Goal: Task Accomplishment & Management: Manage account settings

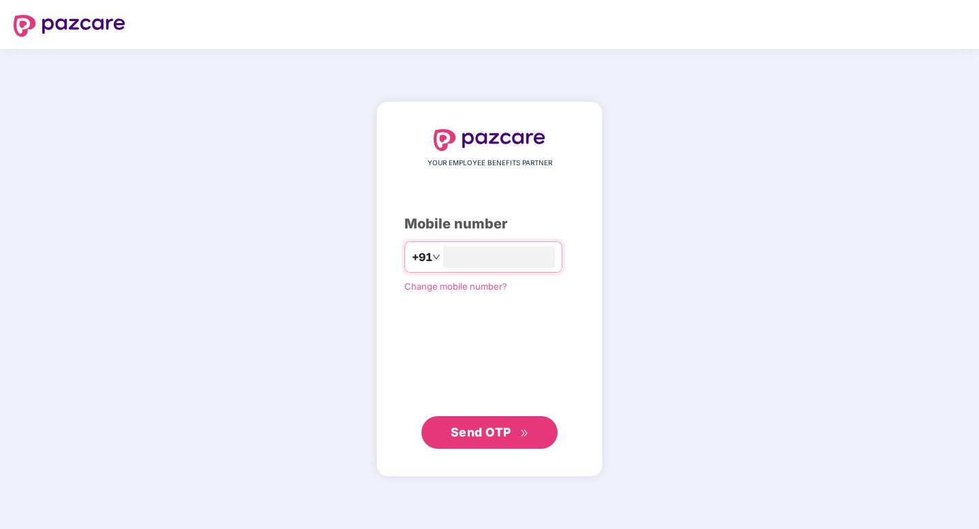
click at [494, 435] on span "Send OTP" at bounding box center [480, 432] width 61 height 14
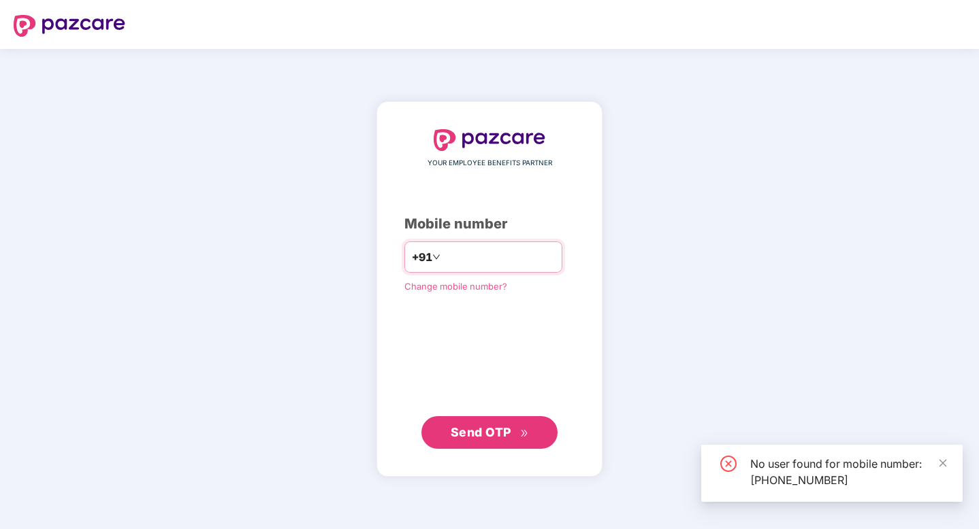
click at [528, 254] on input "**********" at bounding box center [499, 257] width 112 height 22
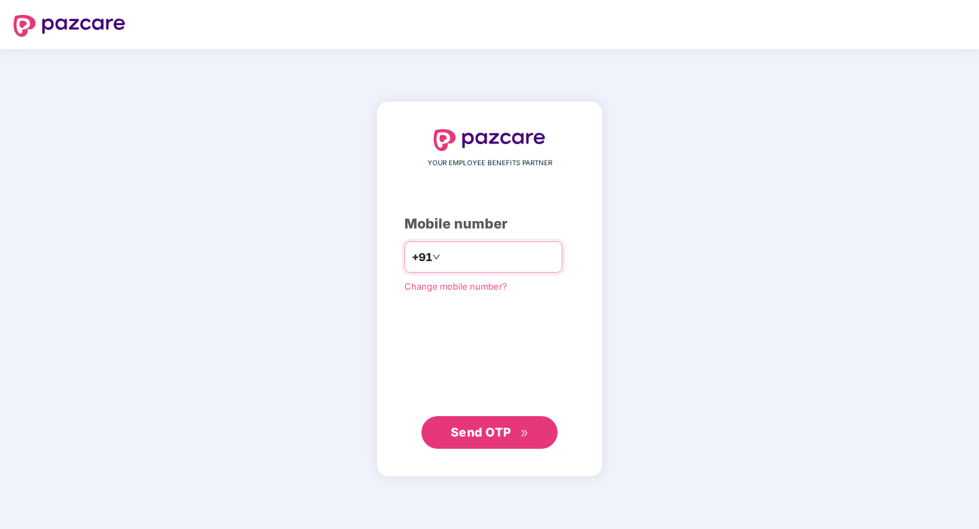
type input "**********"
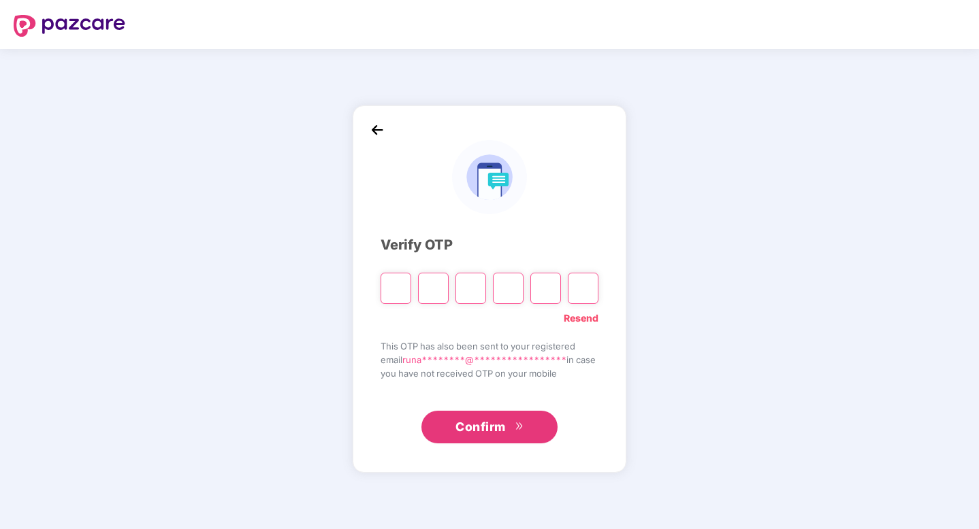
type input "*"
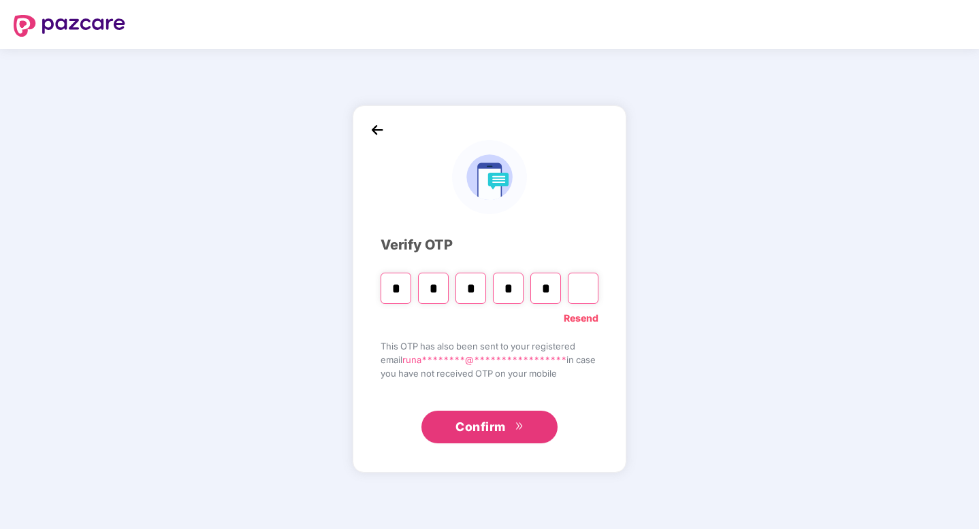
type input "*"
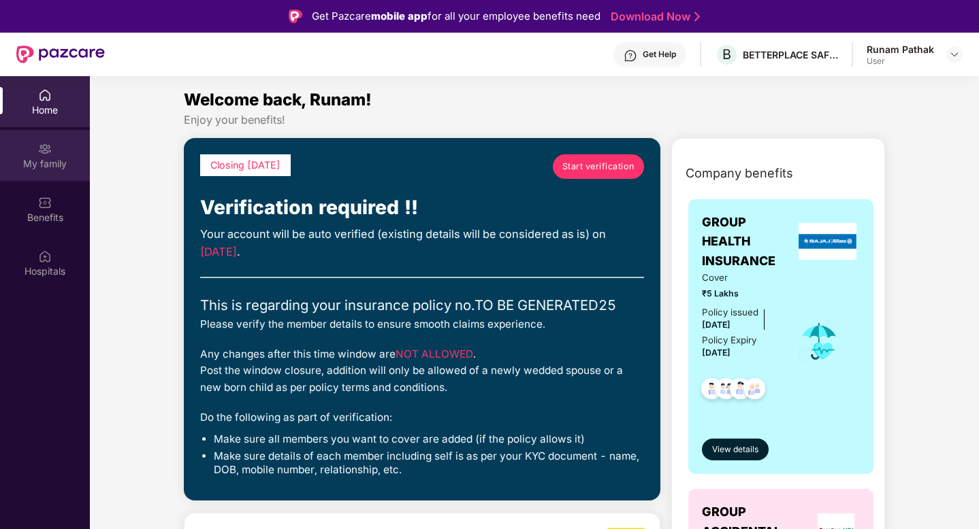
click at [57, 159] on div "My family" at bounding box center [45, 164] width 90 height 14
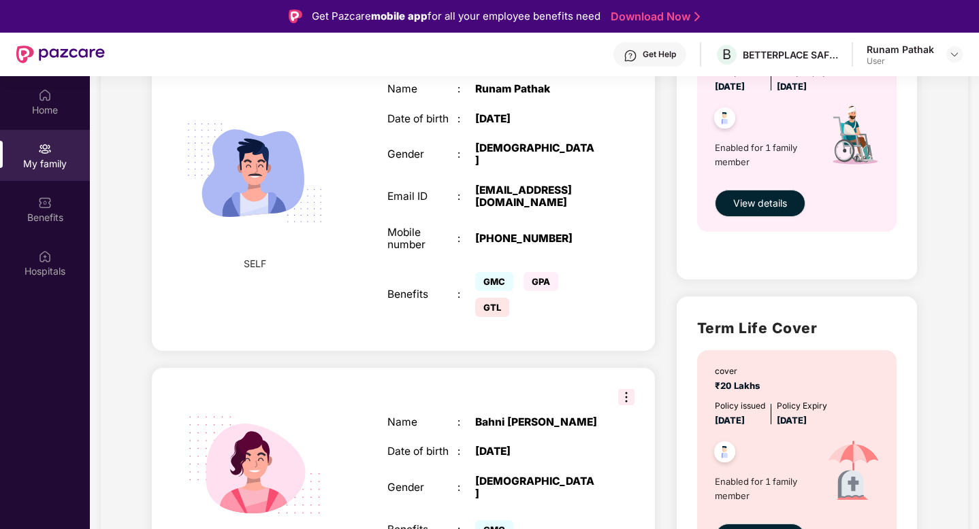
scroll to position [556, 0]
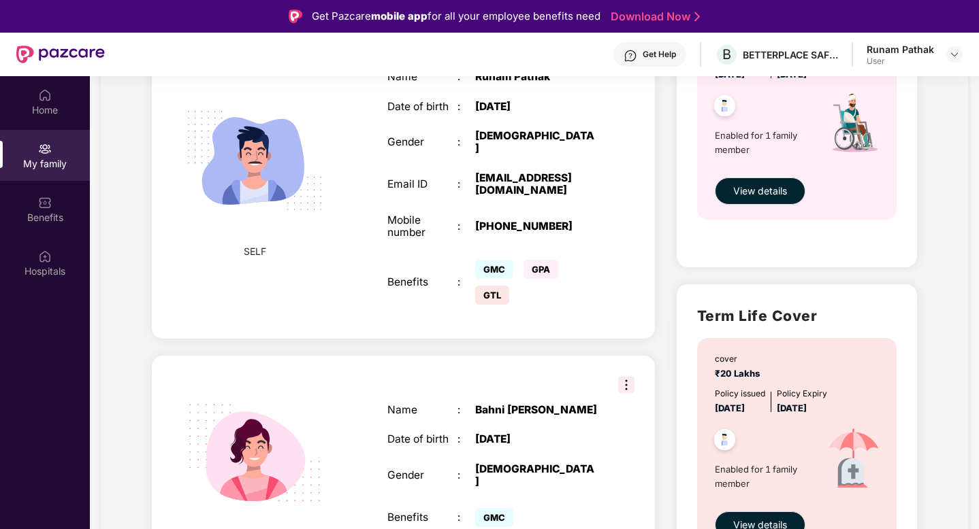
click at [492, 305] on span "GTL" at bounding box center [492, 295] width 34 height 19
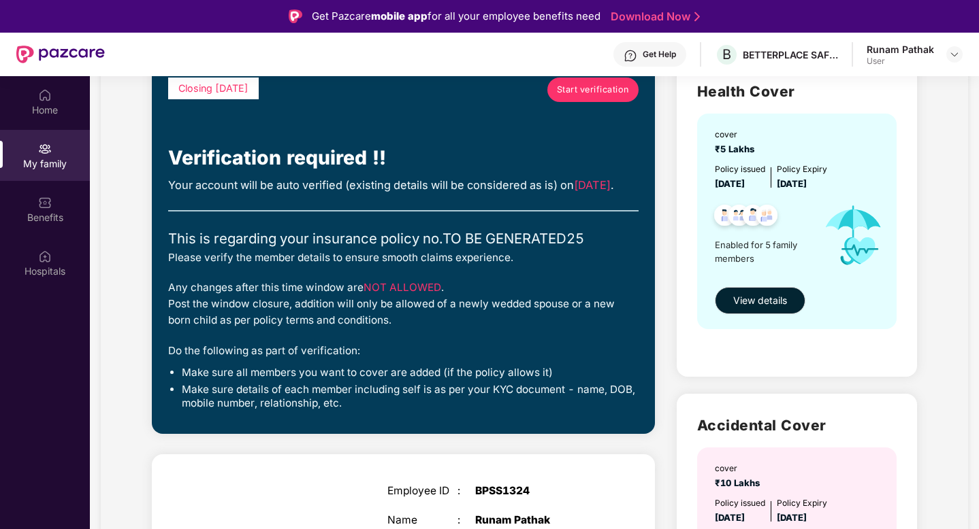
scroll to position [0, 0]
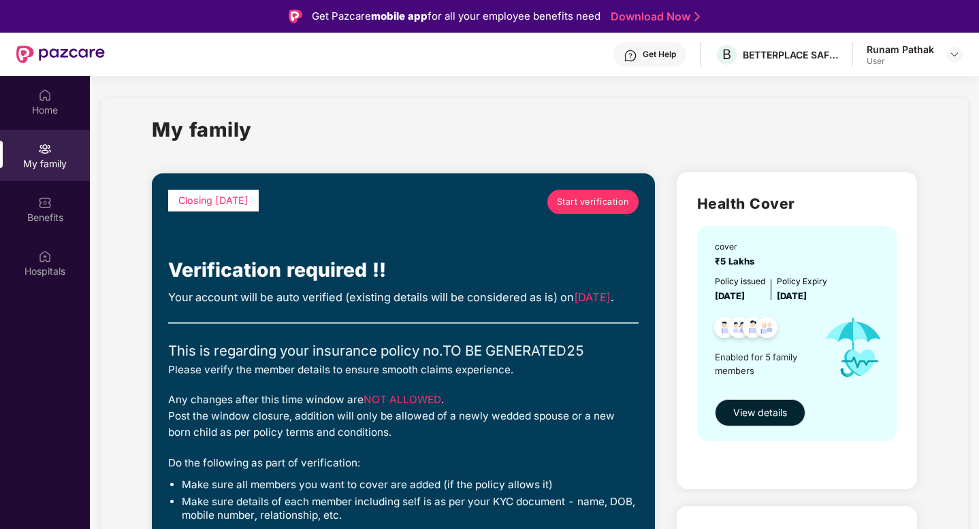
click at [585, 205] on span "Start verification" at bounding box center [593, 202] width 72 height 14
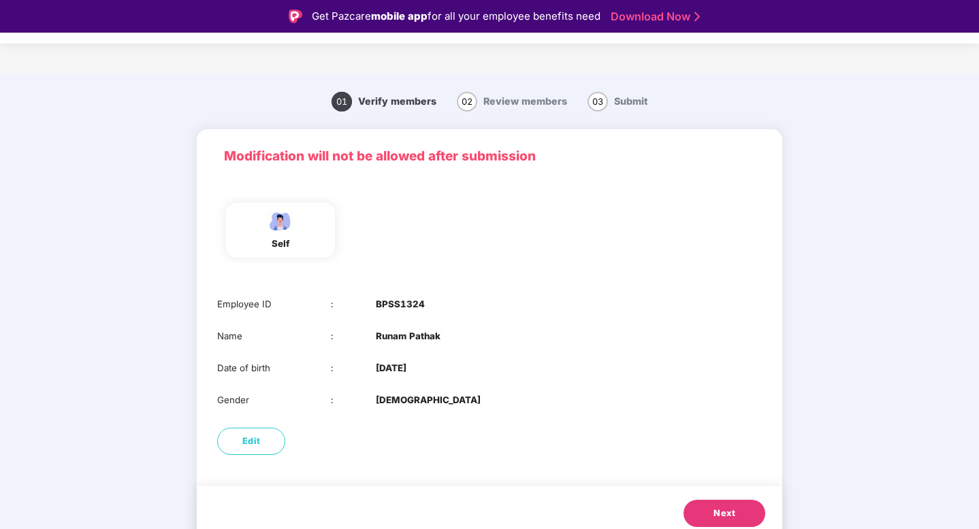
scroll to position [10, 0]
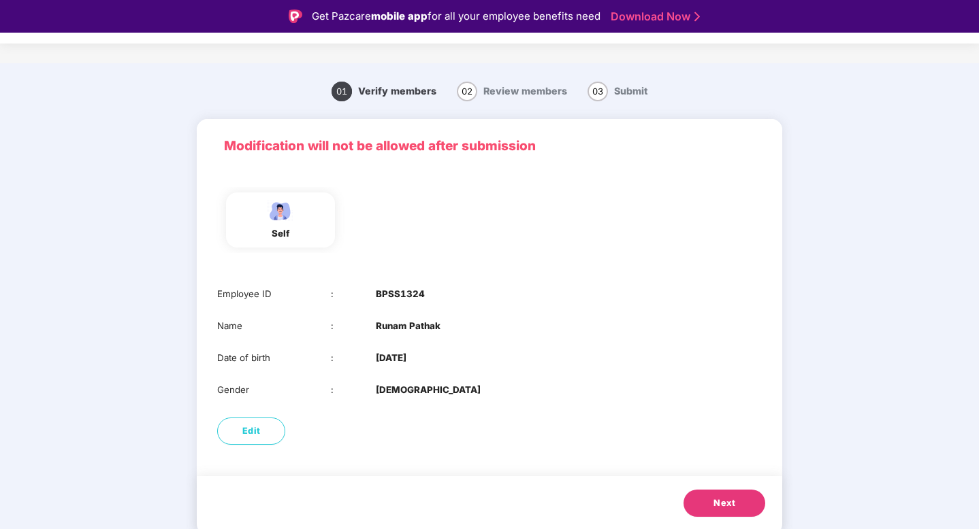
click at [725, 502] on span "Next" at bounding box center [724, 504] width 22 height 14
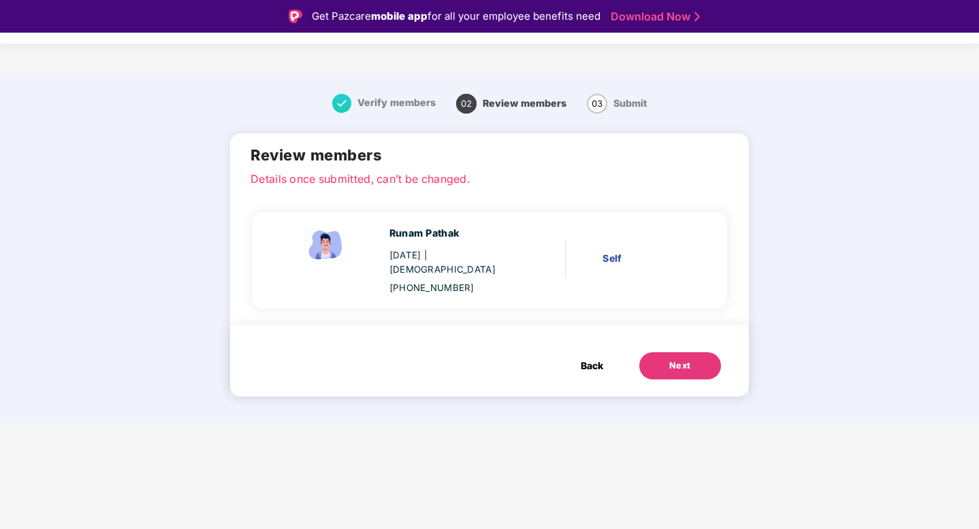
scroll to position [0, 0]
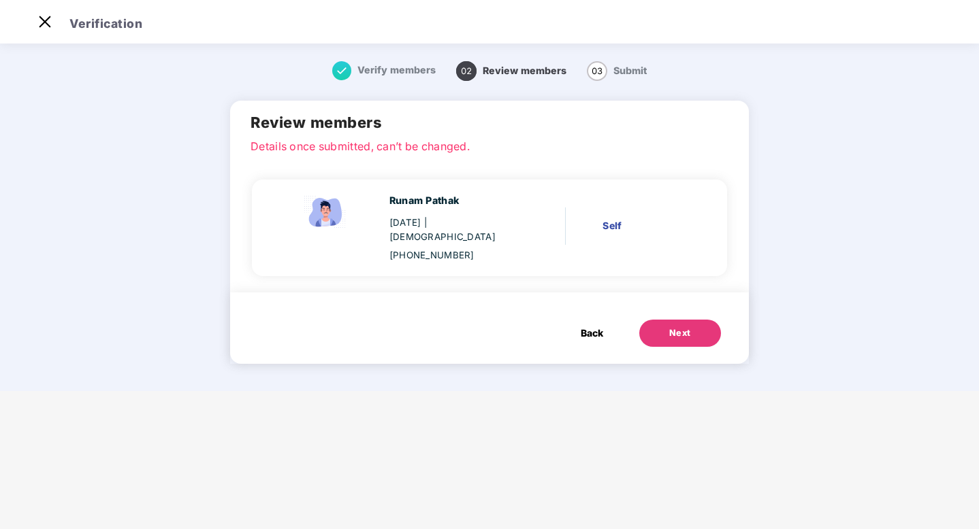
click at [684, 326] on button "Next" at bounding box center [680, 333] width 82 height 27
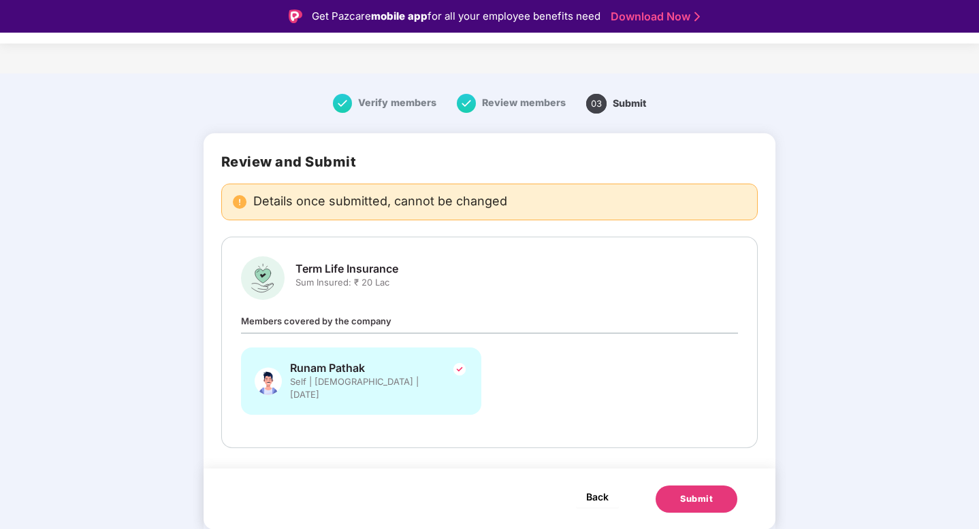
click at [604, 489] on span "Back" at bounding box center [597, 497] width 22 height 17
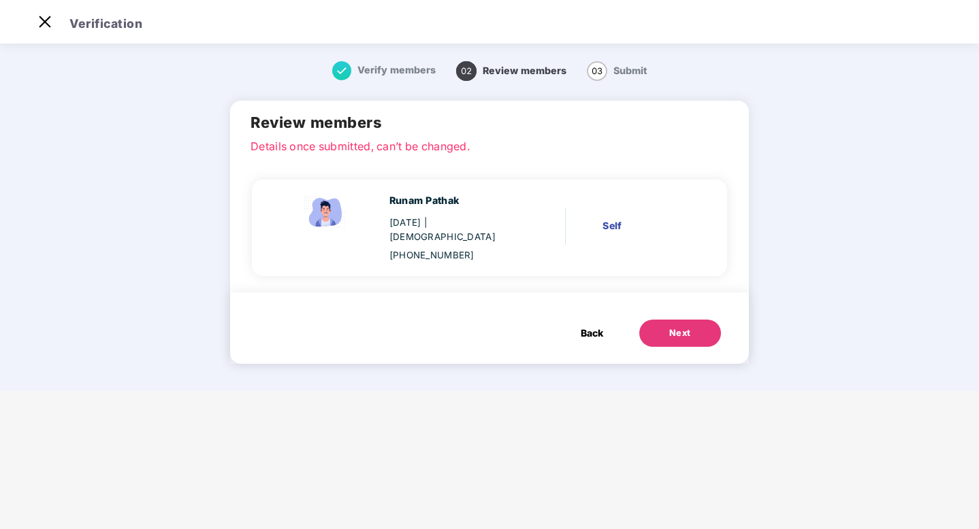
click at [589, 326] on span "Back" at bounding box center [591, 333] width 22 height 15
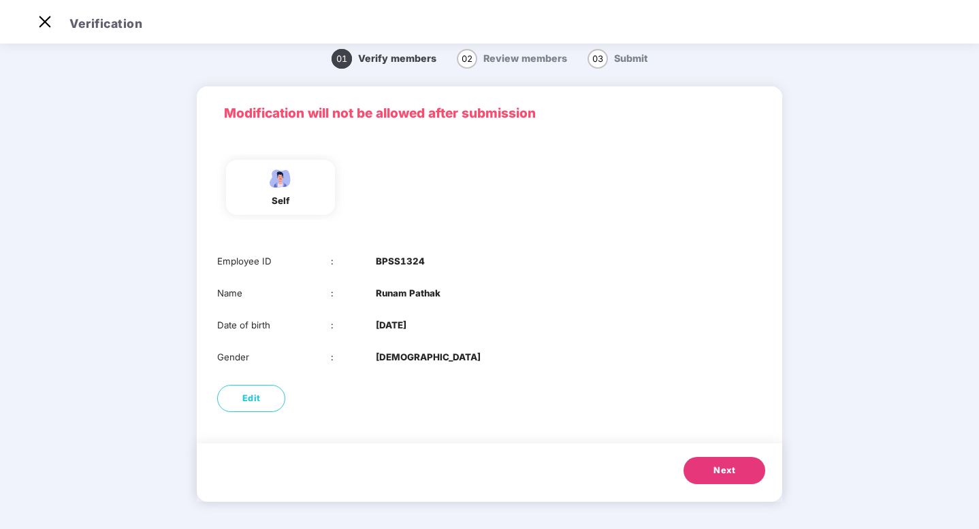
scroll to position [0, 0]
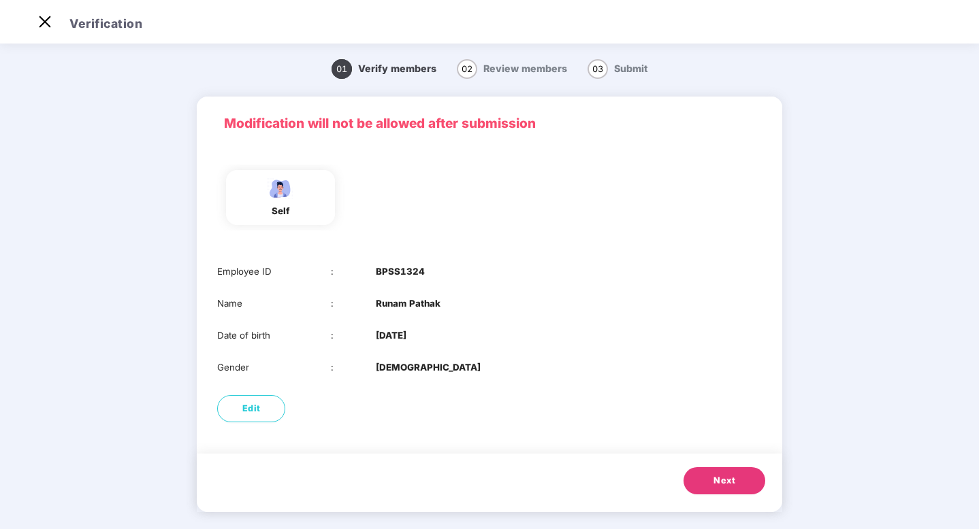
click at [733, 480] on span "Next" at bounding box center [724, 481] width 22 height 14
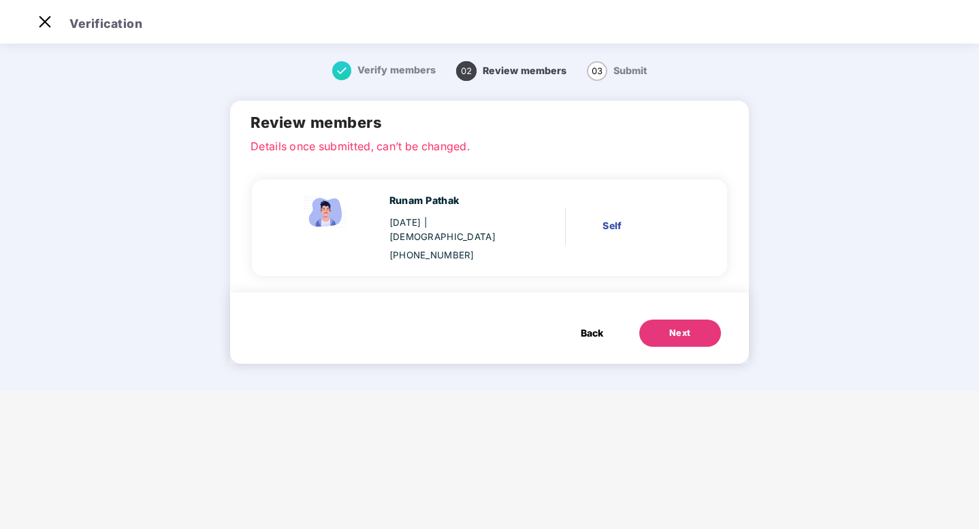
click at [426, 208] on div "Runam Pathak" at bounding box center [452, 200] width 127 height 15
click at [586, 326] on span "Back" at bounding box center [591, 333] width 22 height 15
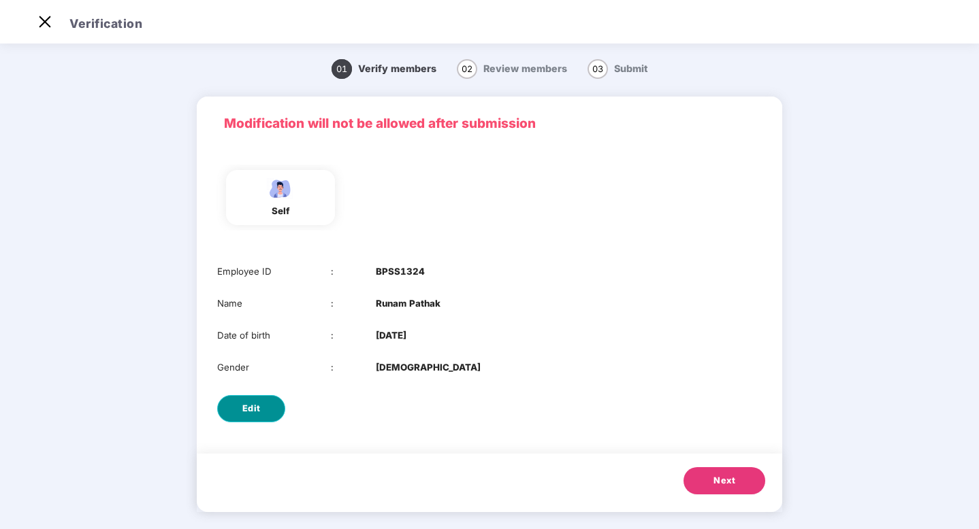
click at [261, 400] on button "Edit" at bounding box center [251, 408] width 68 height 27
select select "****"
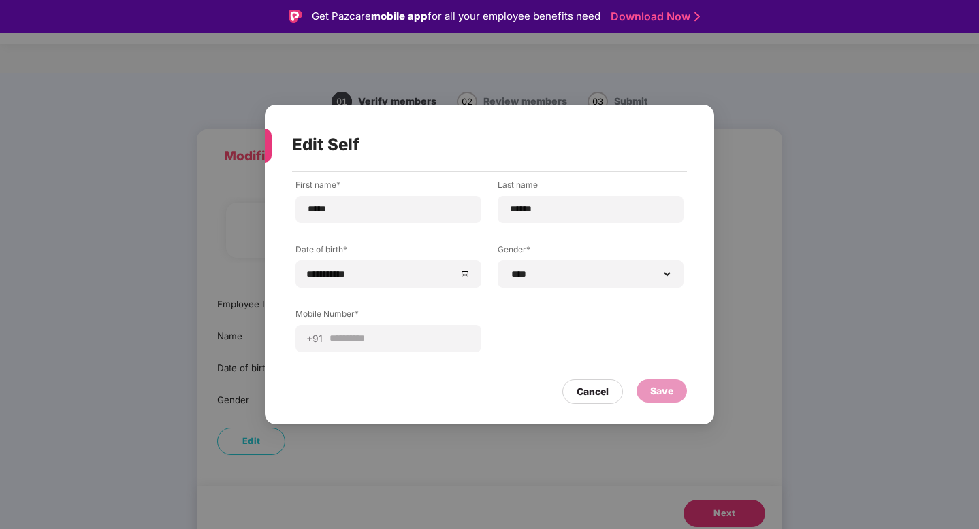
click at [595, 404] on div "**********" at bounding box center [489, 291] width 449 height 239
click at [592, 401] on div "Cancel" at bounding box center [592, 392] width 61 height 24
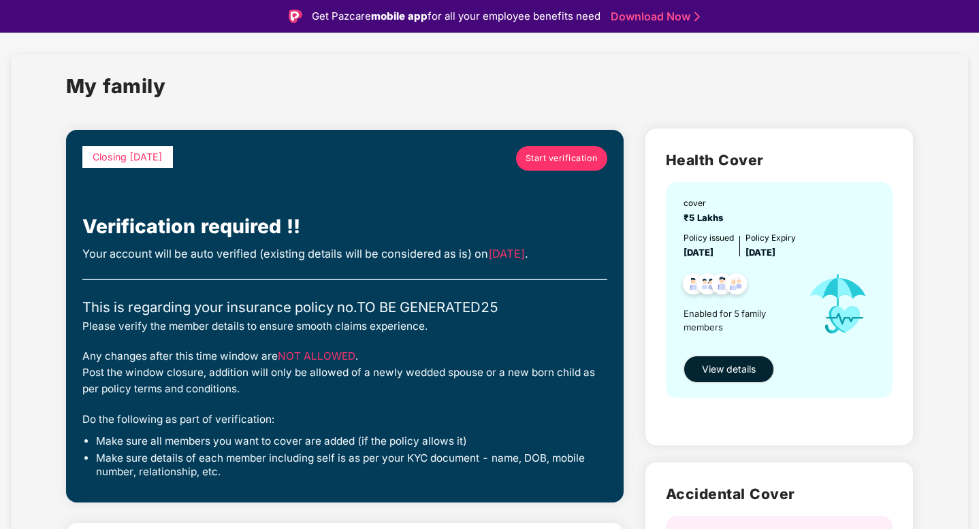
click at [558, 159] on span "Start verification" at bounding box center [561, 159] width 72 height 14
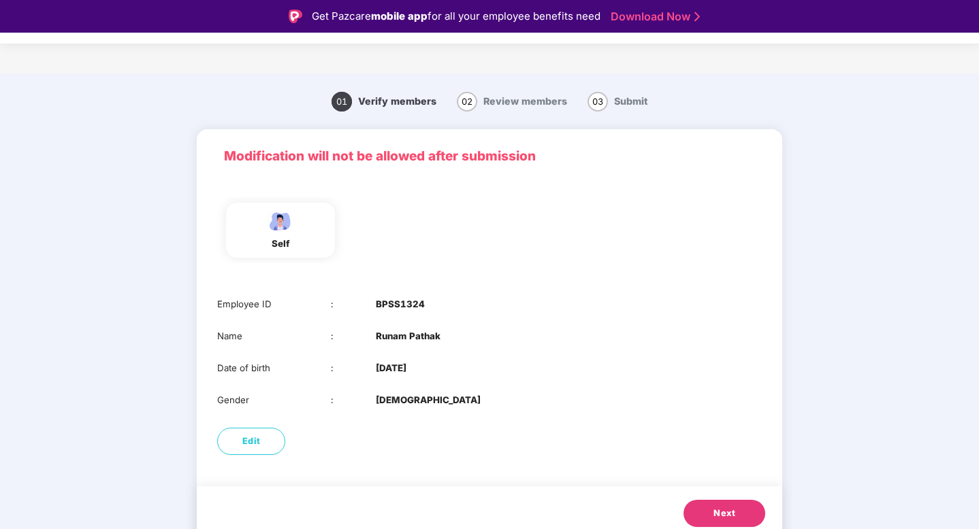
scroll to position [10, 0]
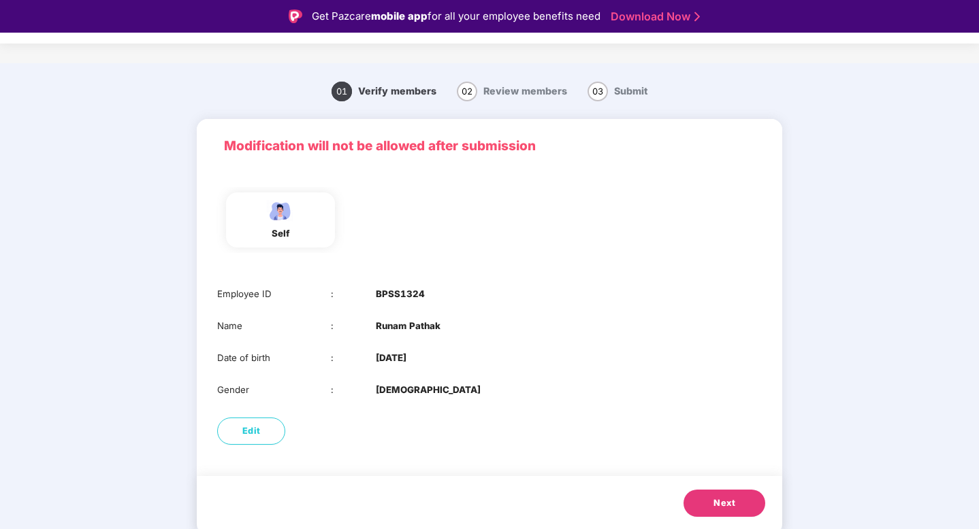
click at [719, 493] on button "Next" at bounding box center [724, 503] width 82 height 27
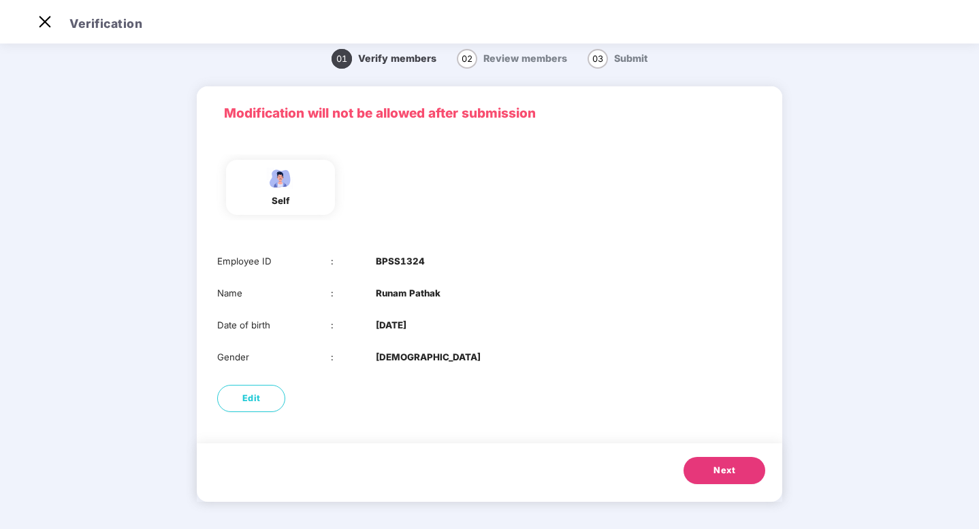
scroll to position [0, 0]
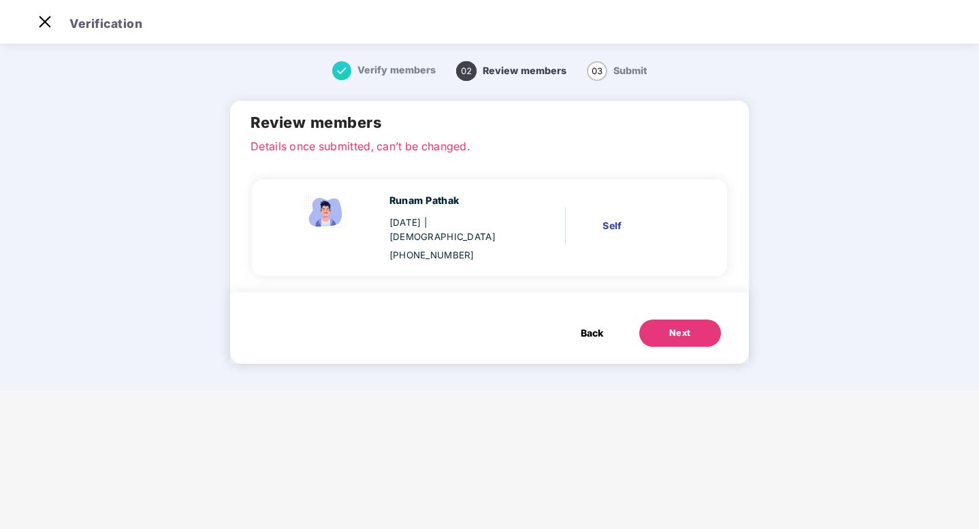
click at [691, 320] on button "Next" at bounding box center [680, 333] width 82 height 27
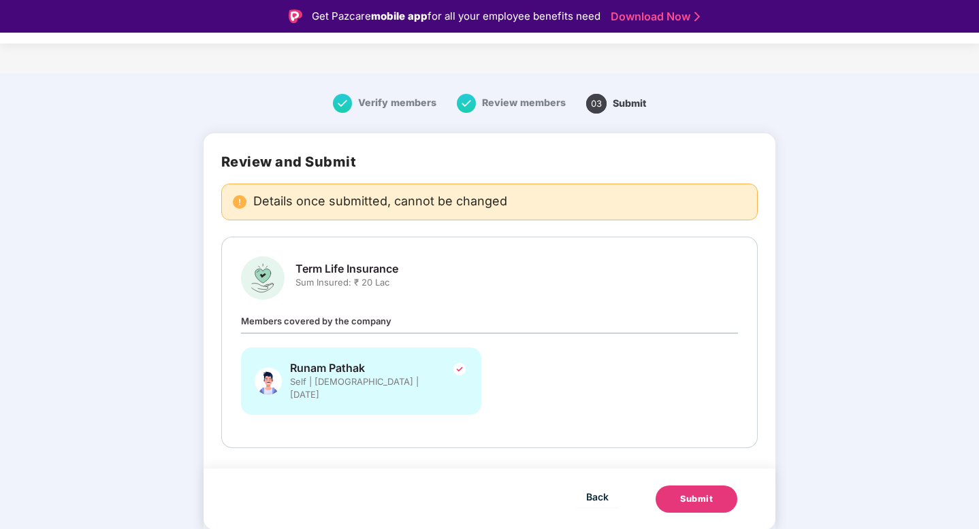
scroll to position [33, 0]
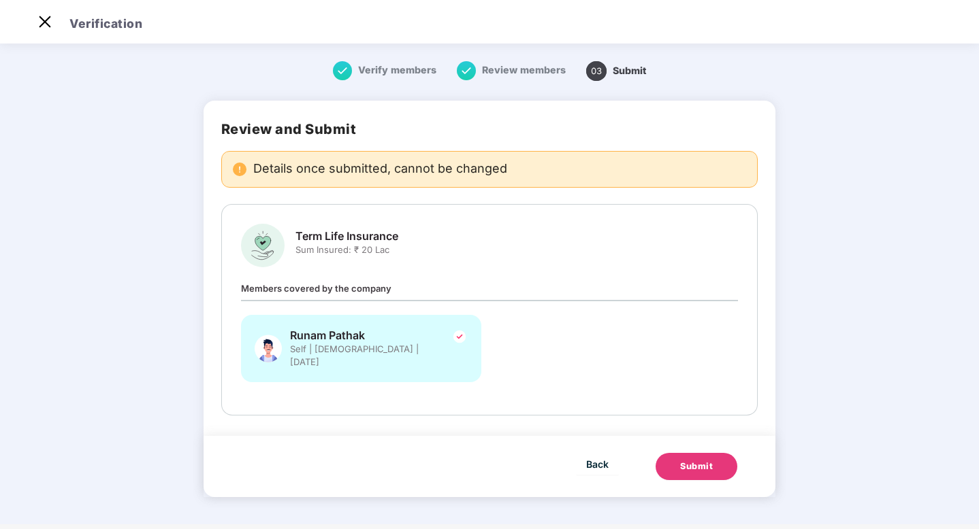
click at [690, 460] on div "Submit" at bounding box center [696, 467] width 33 height 14
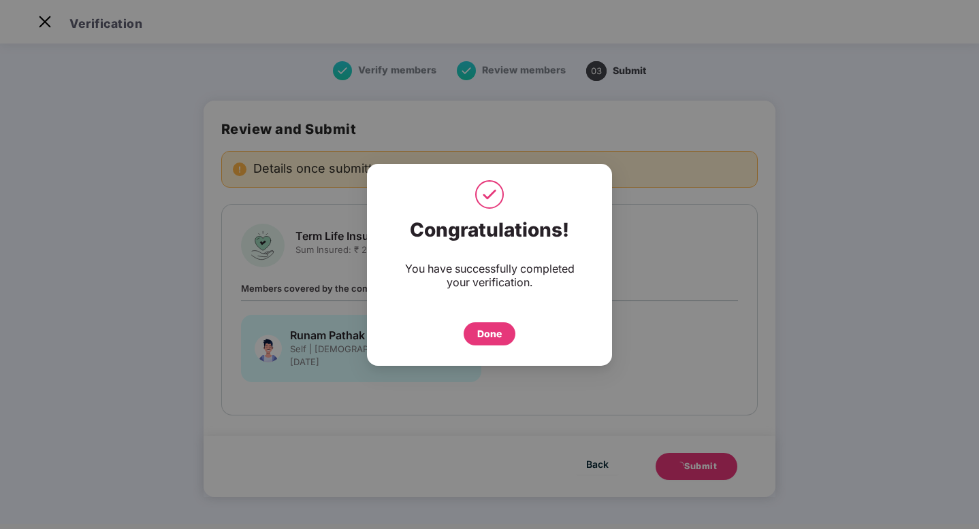
click at [488, 344] on div "Done" at bounding box center [489, 334] width 52 height 23
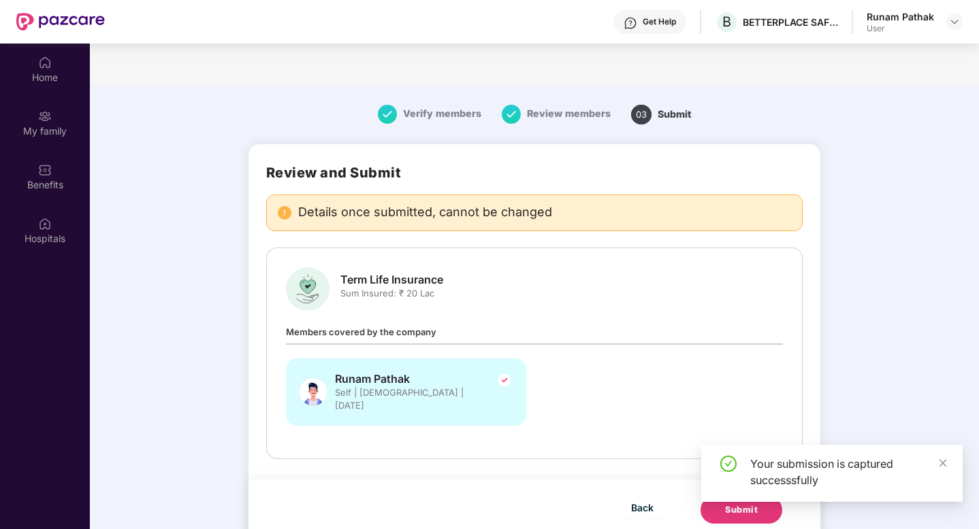
scroll to position [76, 0]
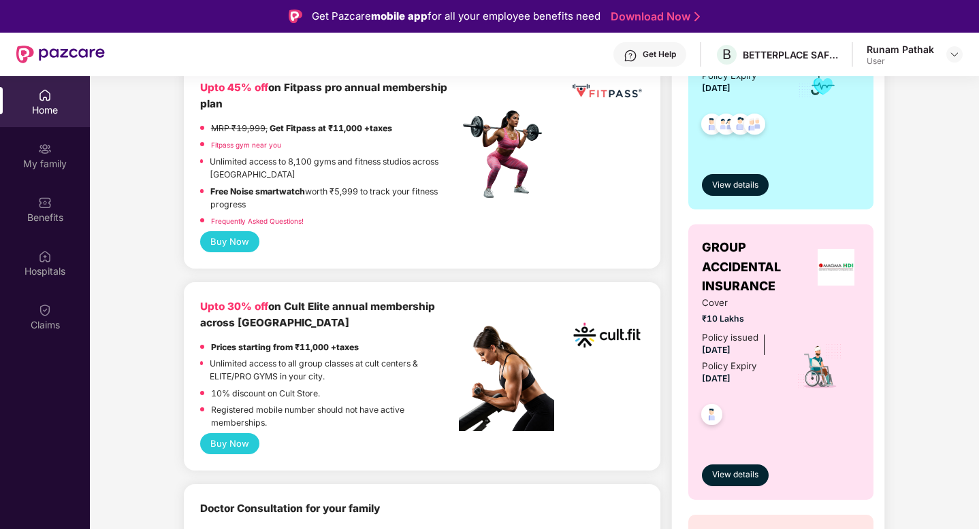
scroll to position [382, 0]
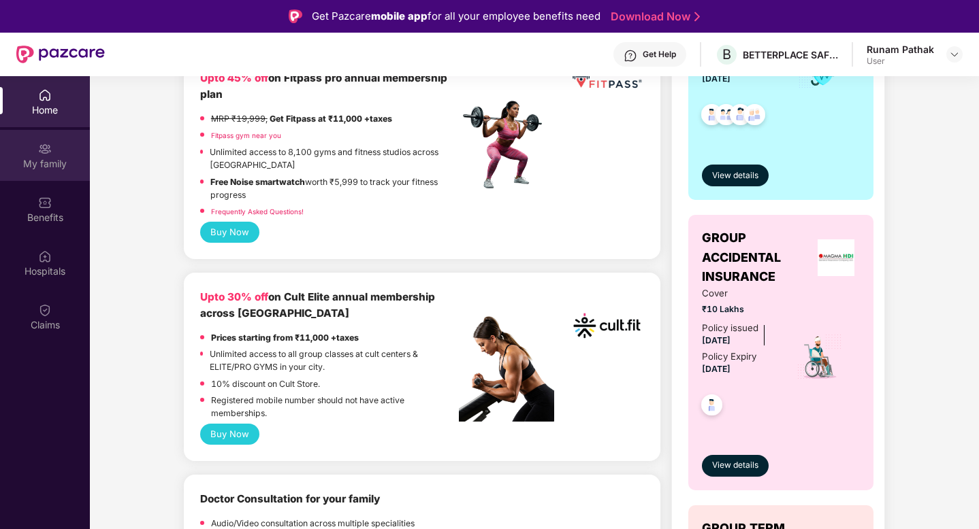
click at [33, 158] on div "My family" at bounding box center [45, 164] width 90 height 14
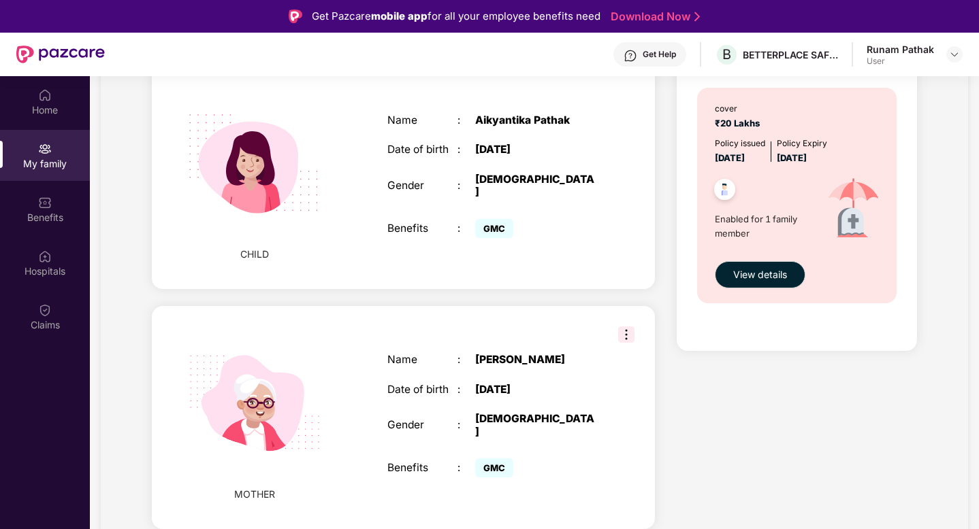
scroll to position [1017, 0]
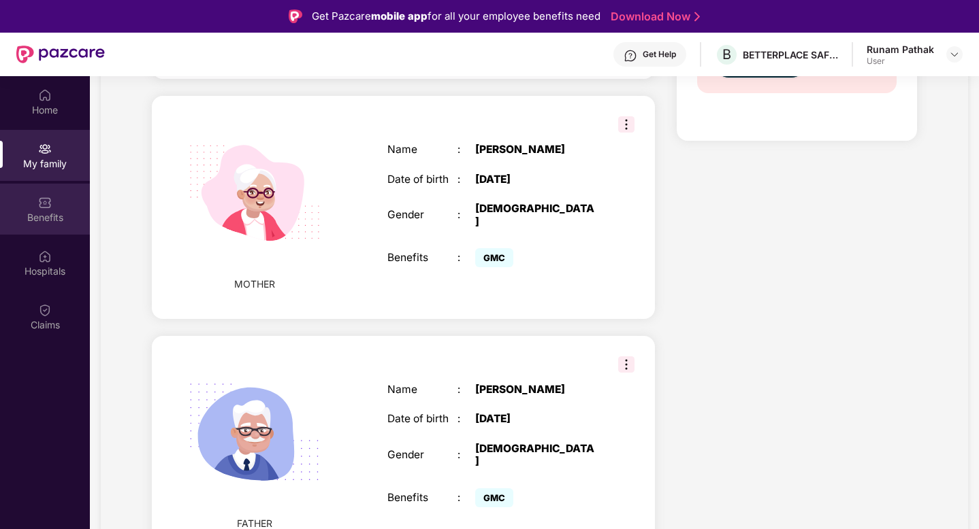
click at [39, 205] on img at bounding box center [45, 203] width 14 height 14
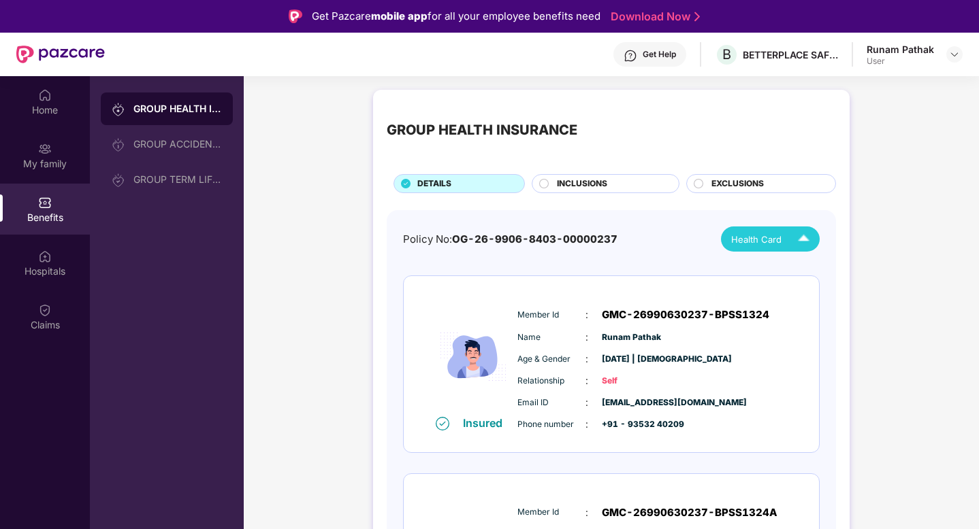
click at [733, 235] on span "Health Card" at bounding box center [756, 240] width 50 height 14
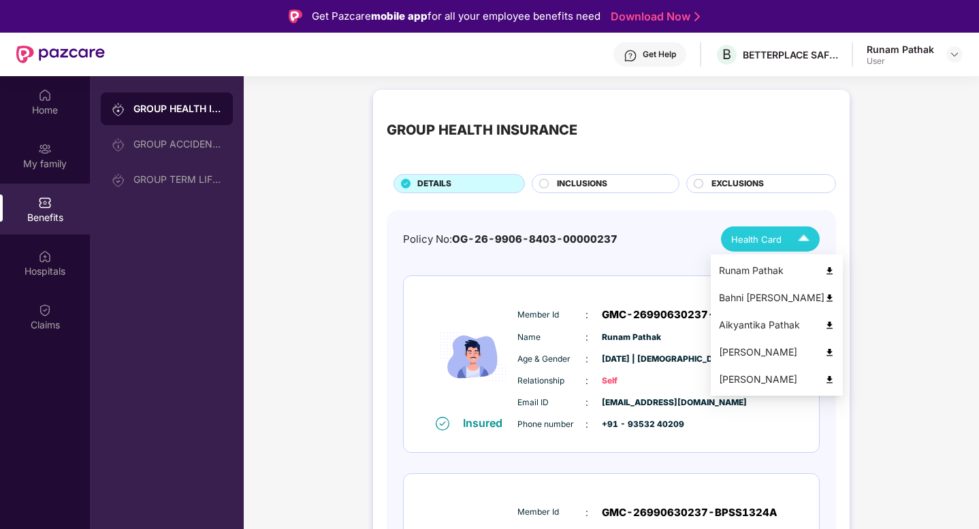
click at [824, 275] on img at bounding box center [829, 271] width 10 height 10
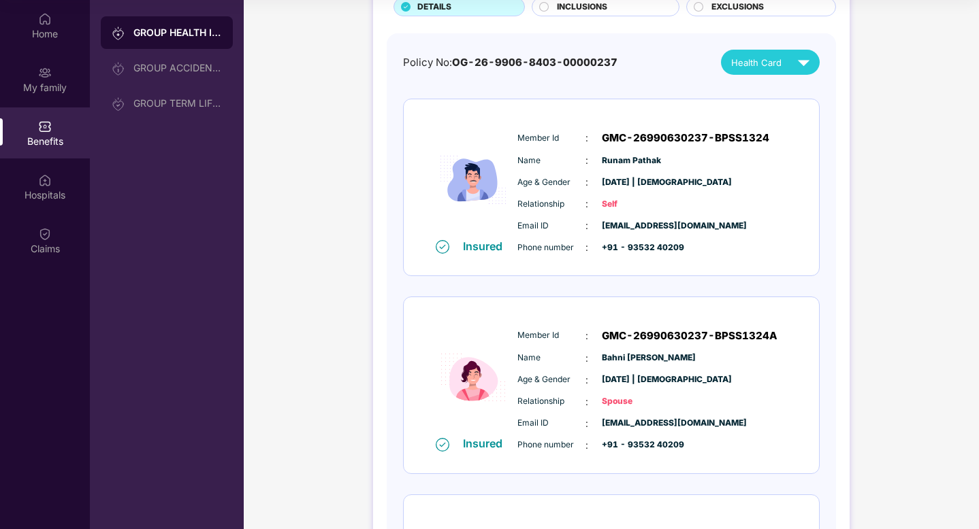
scroll to position [105, 0]
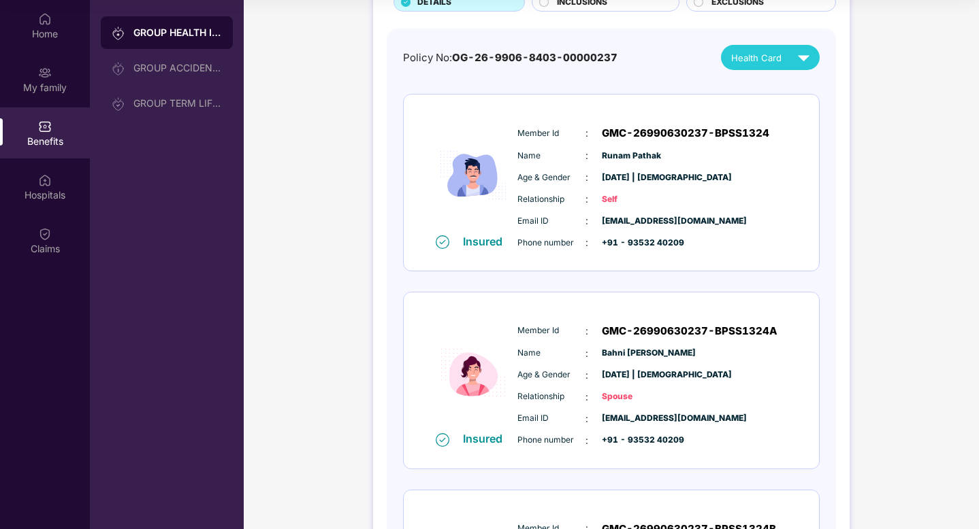
click at [763, 63] on span "Health Card" at bounding box center [756, 58] width 50 height 14
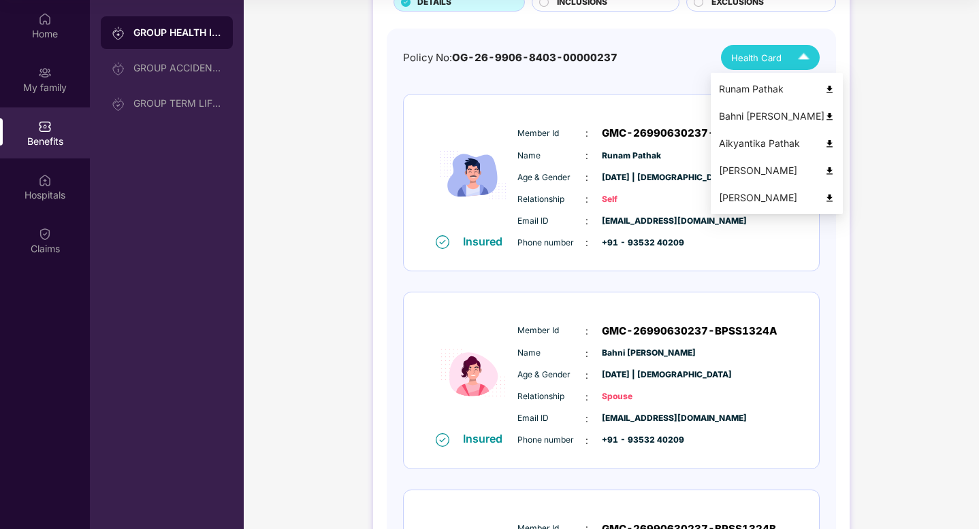
click at [824, 117] on img at bounding box center [829, 117] width 10 height 10
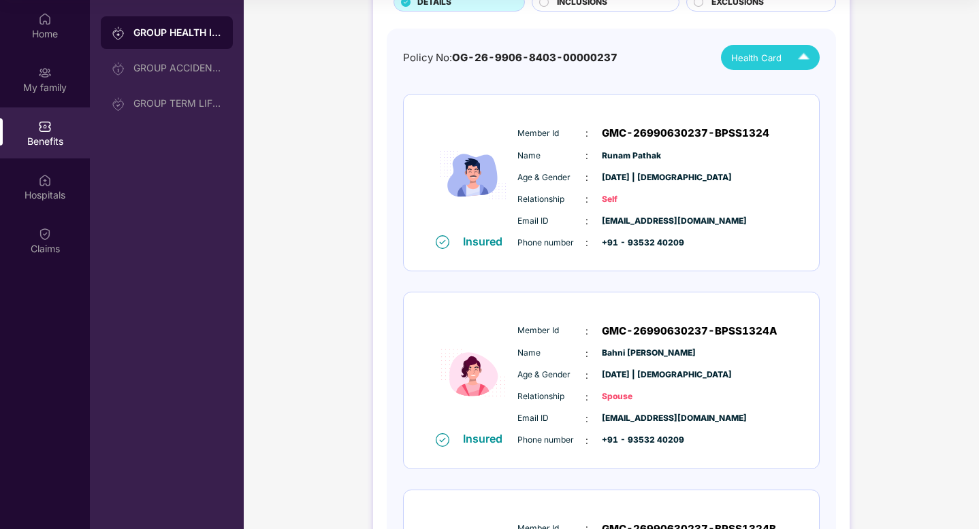
click at [769, 52] on span "Health Card" at bounding box center [756, 58] width 50 height 14
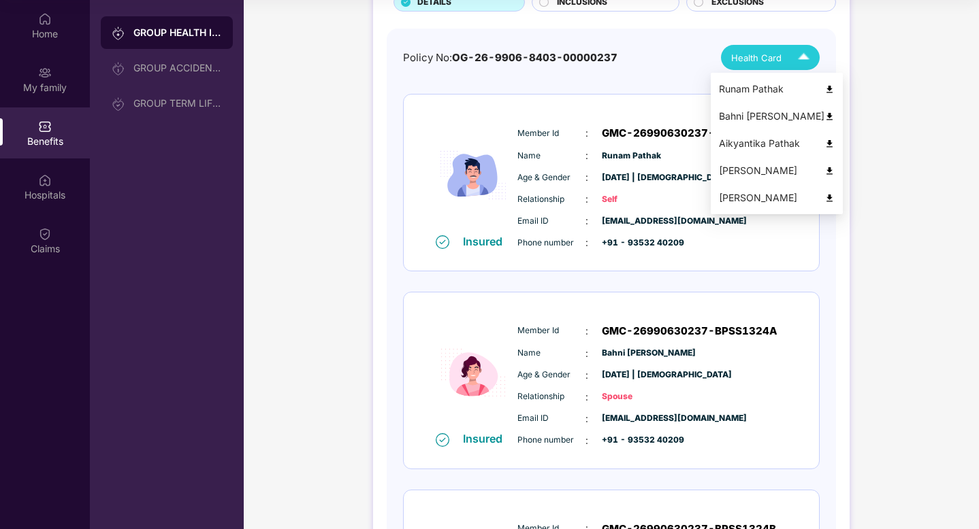
click at [824, 142] on img at bounding box center [829, 144] width 10 height 10
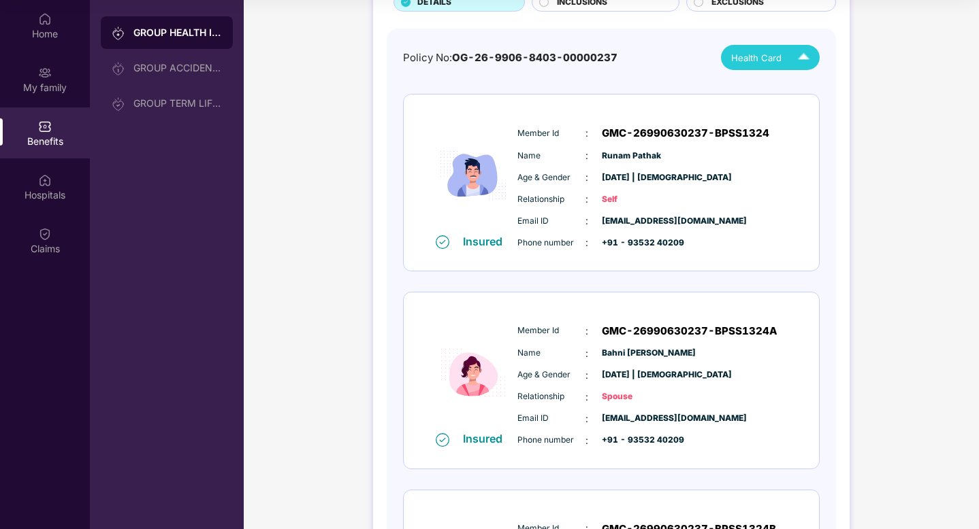
click at [640, 52] on div "Policy No: OG-26-9906-8403-00000237 Health Card" at bounding box center [611, 57] width 416 height 25
click at [670, 52] on div "Policy No: OG-26-9906-8403-00000237 Health Card" at bounding box center [611, 57] width 416 height 25
click at [970, 67] on div "GROUP HEALTH INSURANCE DETAILS INCLUSIONS EXCLUSIONS Policy No: OG-26-9906-8403…" at bounding box center [611, 523] width 735 height 1245
click at [883, 91] on div "GROUP HEALTH INSURANCE DETAILS INCLUSIONS EXCLUSIONS Policy No: OG-26-9906-8403…" at bounding box center [611, 523] width 735 height 1245
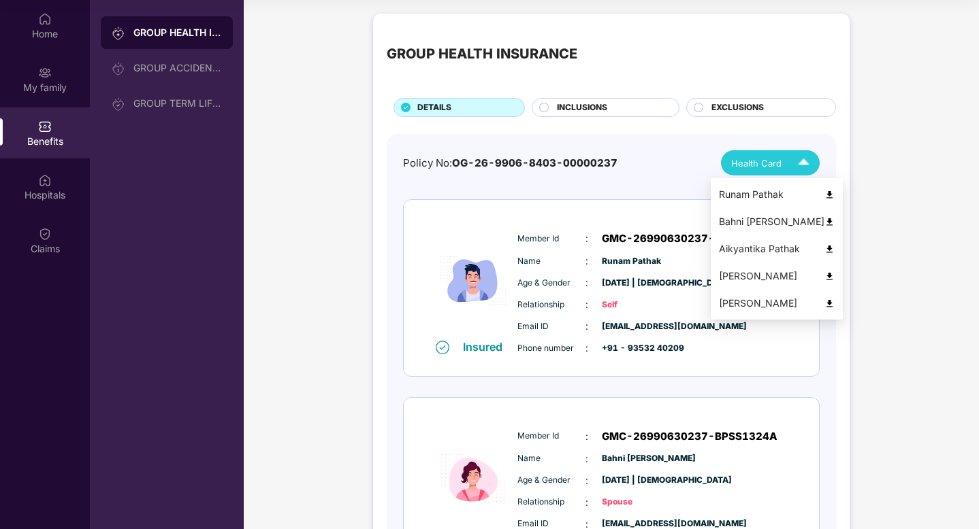
click at [788, 173] on div "Health Card" at bounding box center [773, 163] width 84 height 24
click at [824, 273] on img at bounding box center [829, 277] width 10 height 10
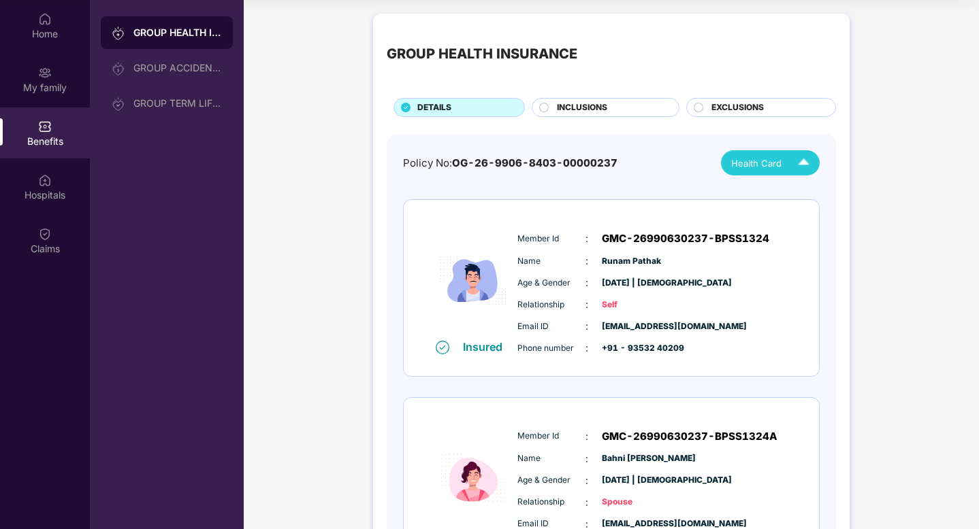
click at [752, 155] on div "Health Card" at bounding box center [773, 163] width 84 height 24
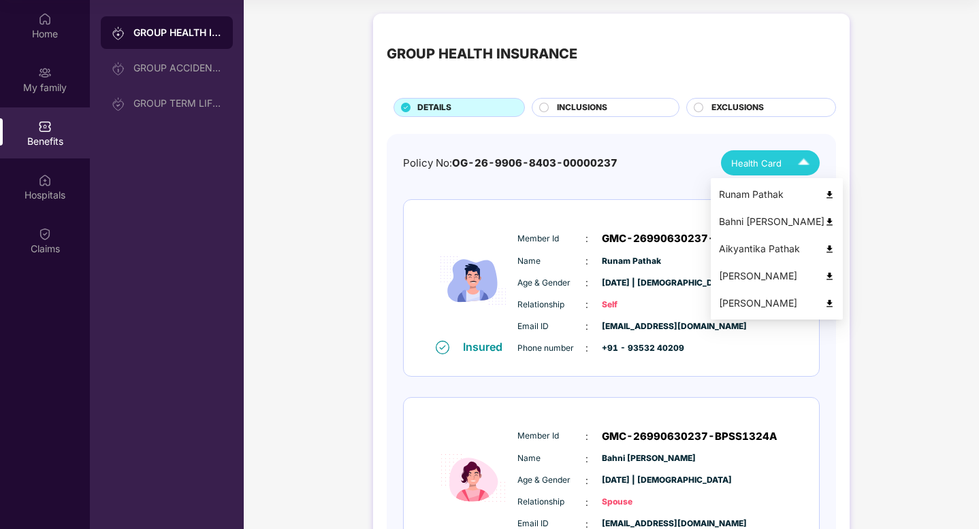
click at [824, 303] on img at bounding box center [829, 304] width 10 height 10
